Goal: Find contact information: Find contact information

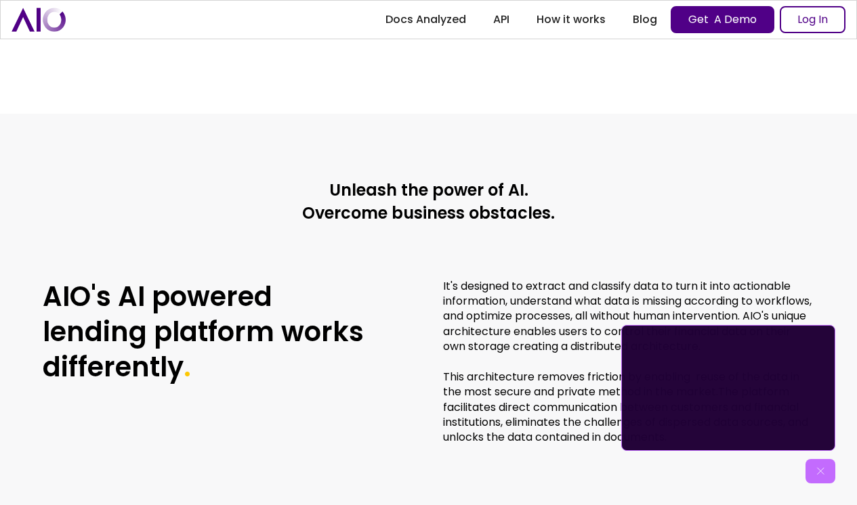
scroll to position [2870, 0]
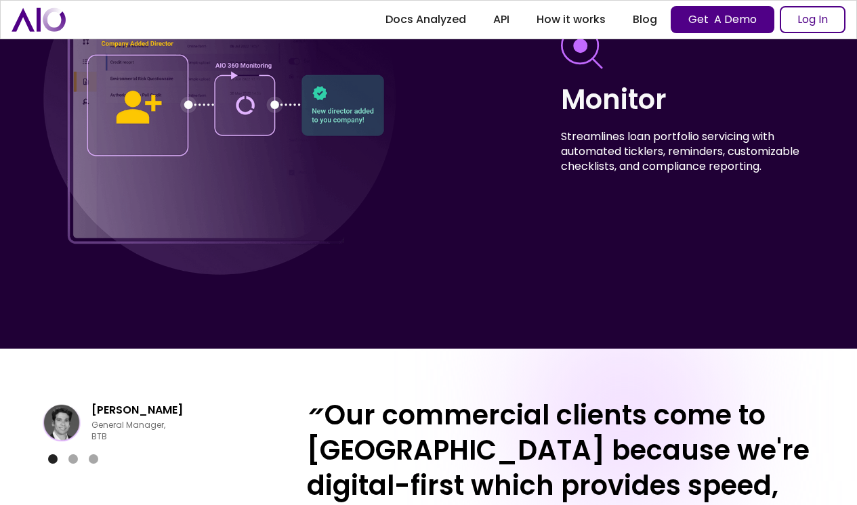
scroll to position [5458, 0]
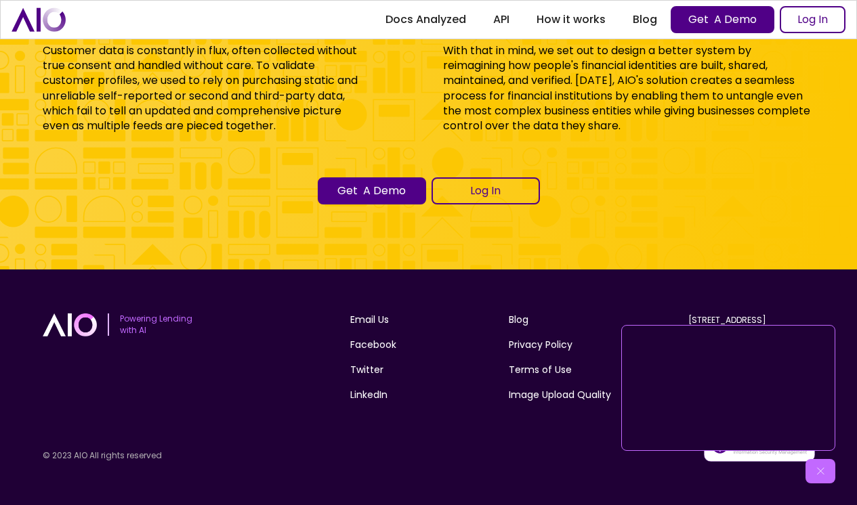
click at [820, 474] on img at bounding box center [820, 472] width 14 height 14
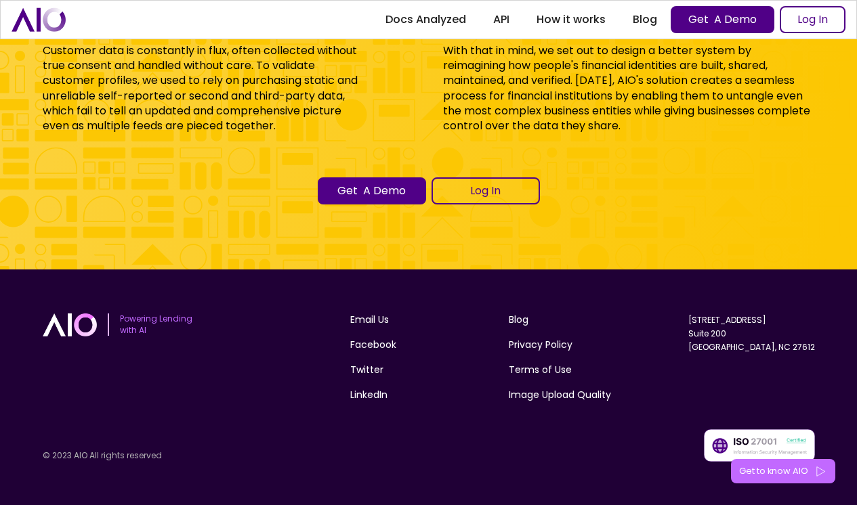
click at [741, 326] on div "4801 Glenwood Avenue Suite 200 Raleigh, NC 27612" at bounding box center [751, 333] width 127 height 41
click at [740, 346] on link "4801 Glenwood Avenue Suite 200 Raleigh, NC 27612" at bounding box center [751, 333] width 127 height 39
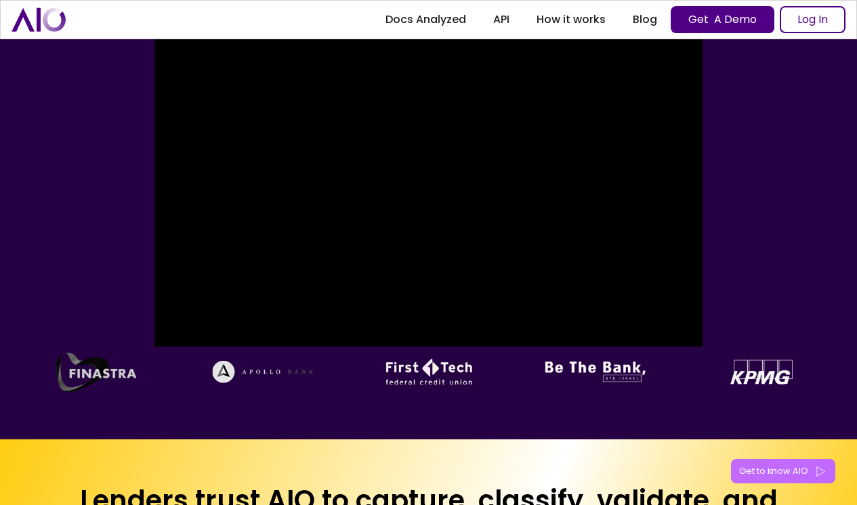
scroll to position [0, 0]
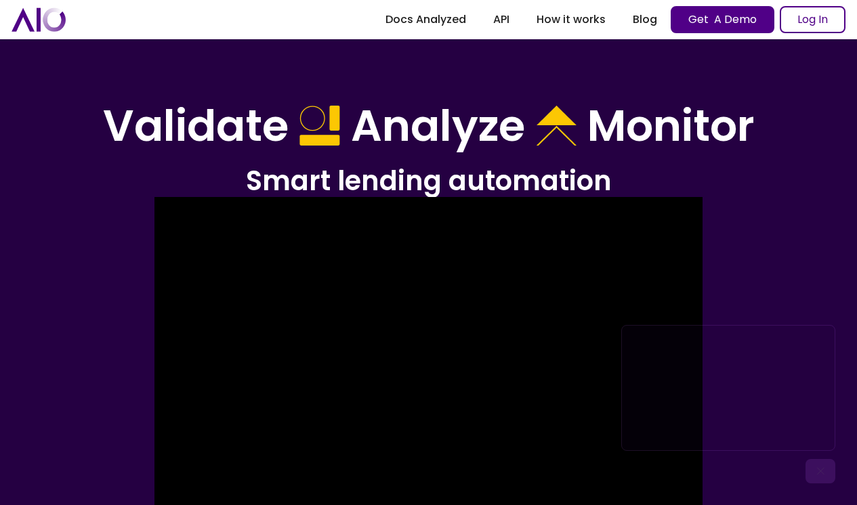
click at [197, 202] on img at bounding box center [428, 458] width 548 height 542
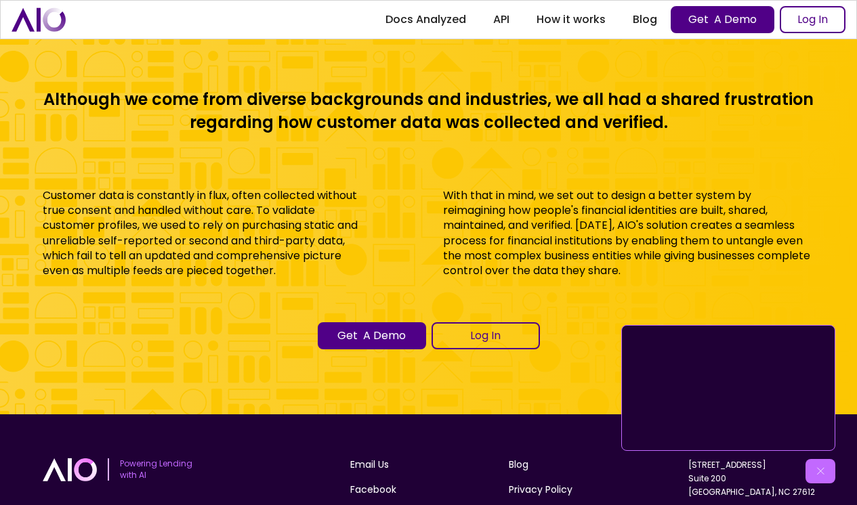
scroll to position [5311, 0]
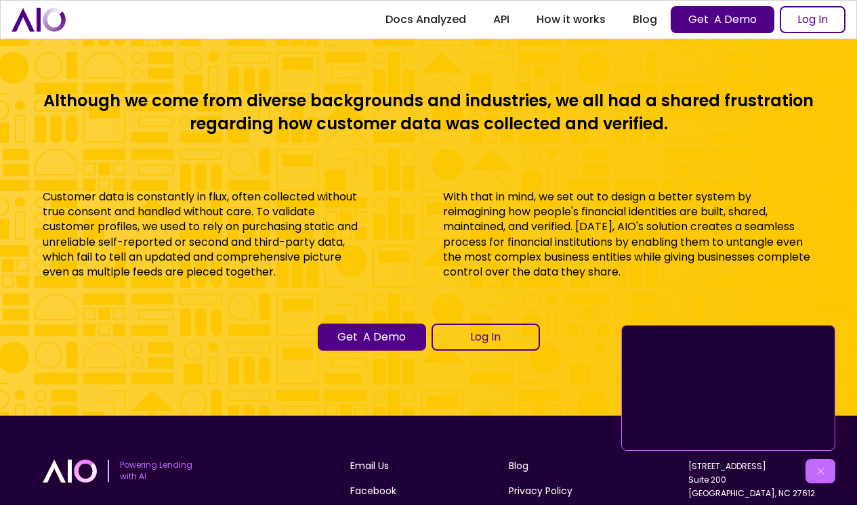
click at [725, 477] on link "4801 Glenwood Avenue Suite 200 Raleigh, NC 27612" at bounding box center [751, 479] width 127 height 39
drag, startPoint x: 795, startPoint y: 495, endPoint x: 720, endPoint y: 469, distance: 79.4
click at [720, 469] on div "4801 Glenwood Avenue Suite 200 Raleigh, NC 27612" at bounding box center [751, 479] width 127 height 41
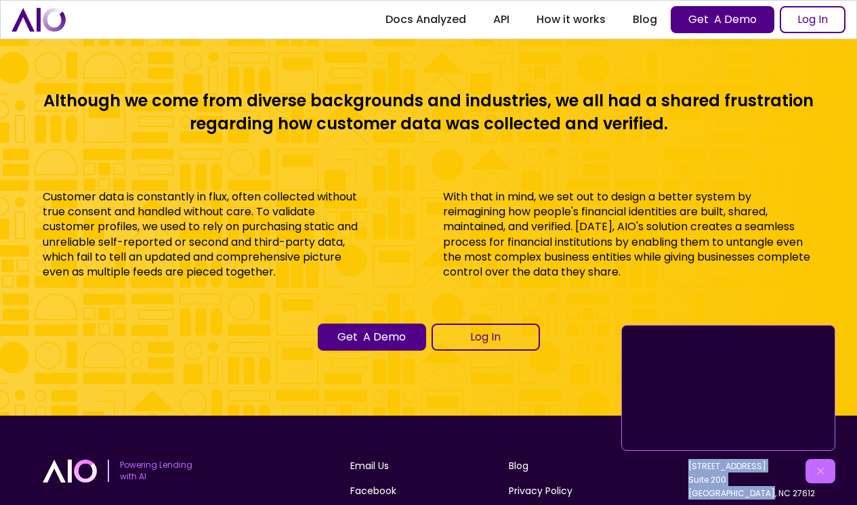
copy link "4801 Glenwood Avenue Suite 200 Raleigh, NC 27612"
